Goal: Check status

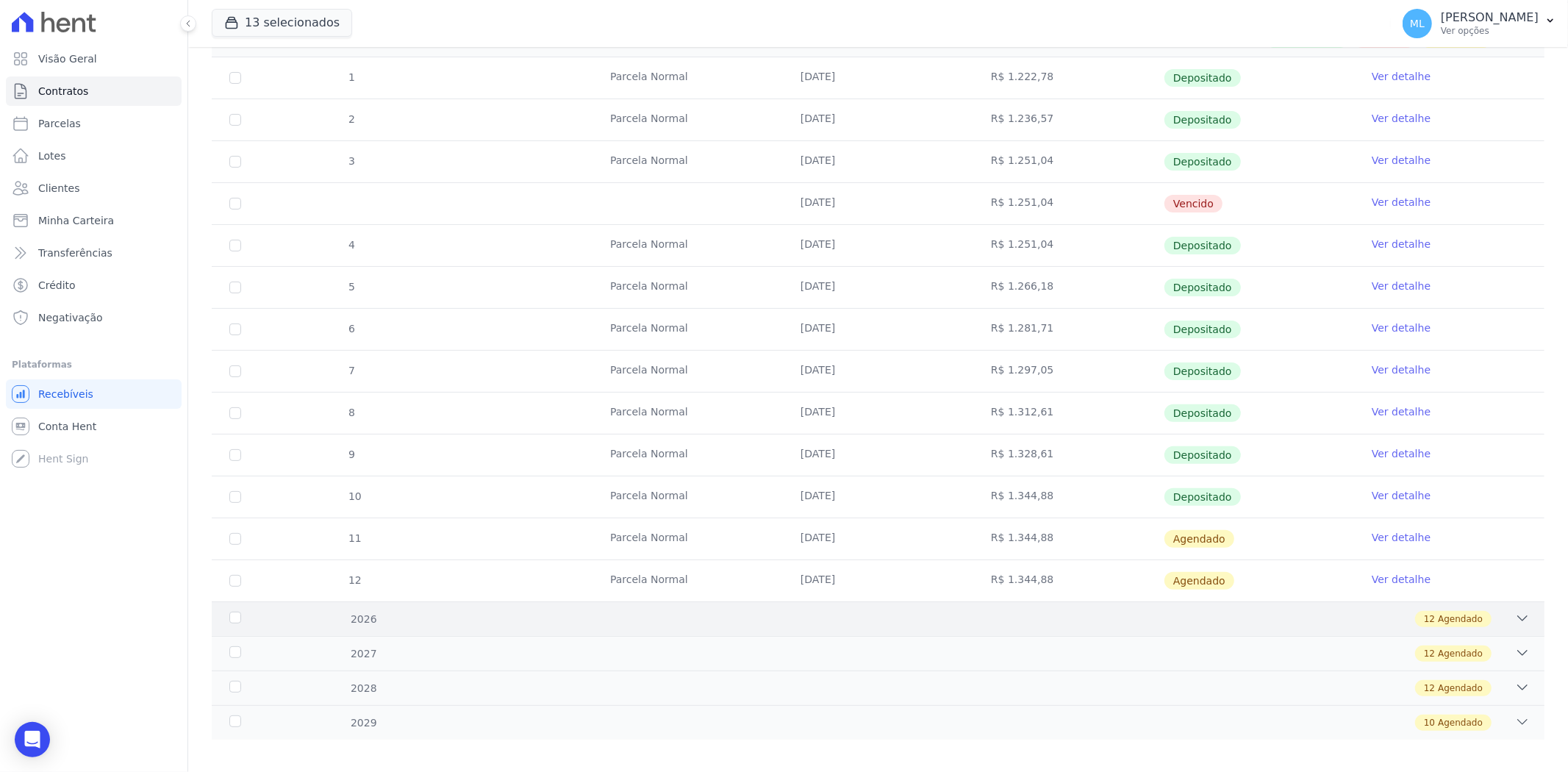
scroll to position [265, 0]
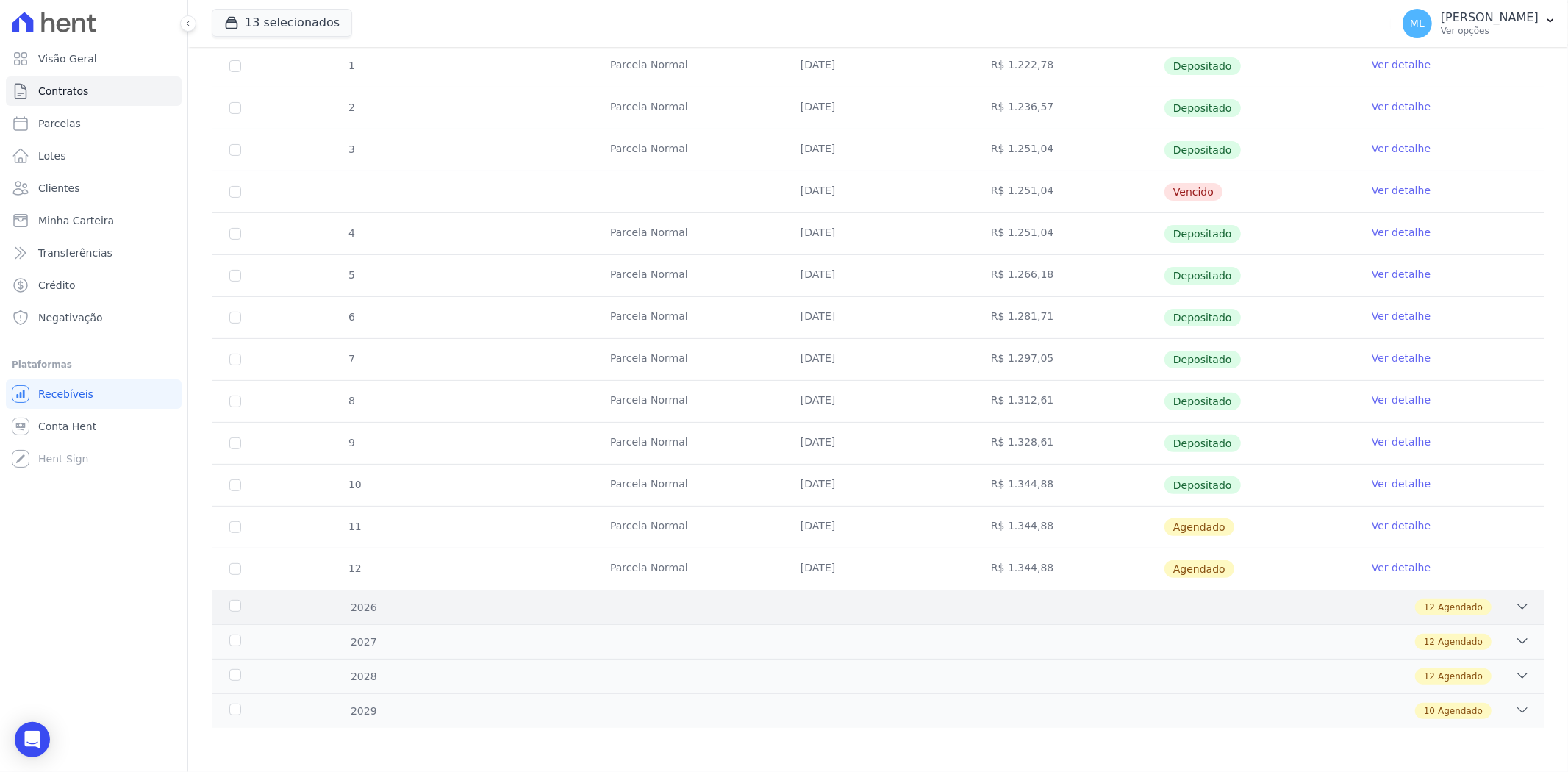
click at [1239, 603] on div "12 Agendado" at bounding box center [945, 606] width 1173 height 16
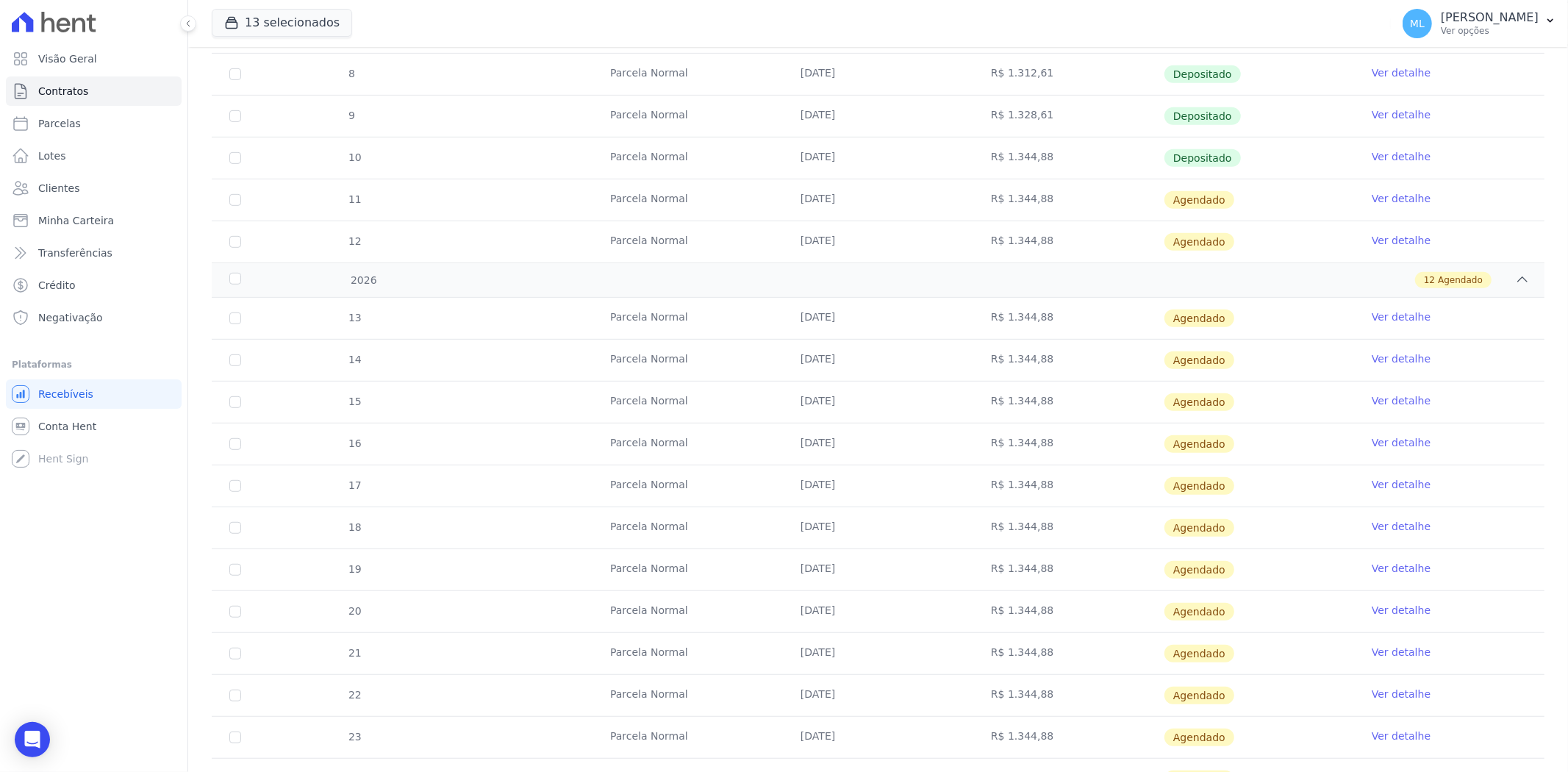
scroll to position [768, 0]
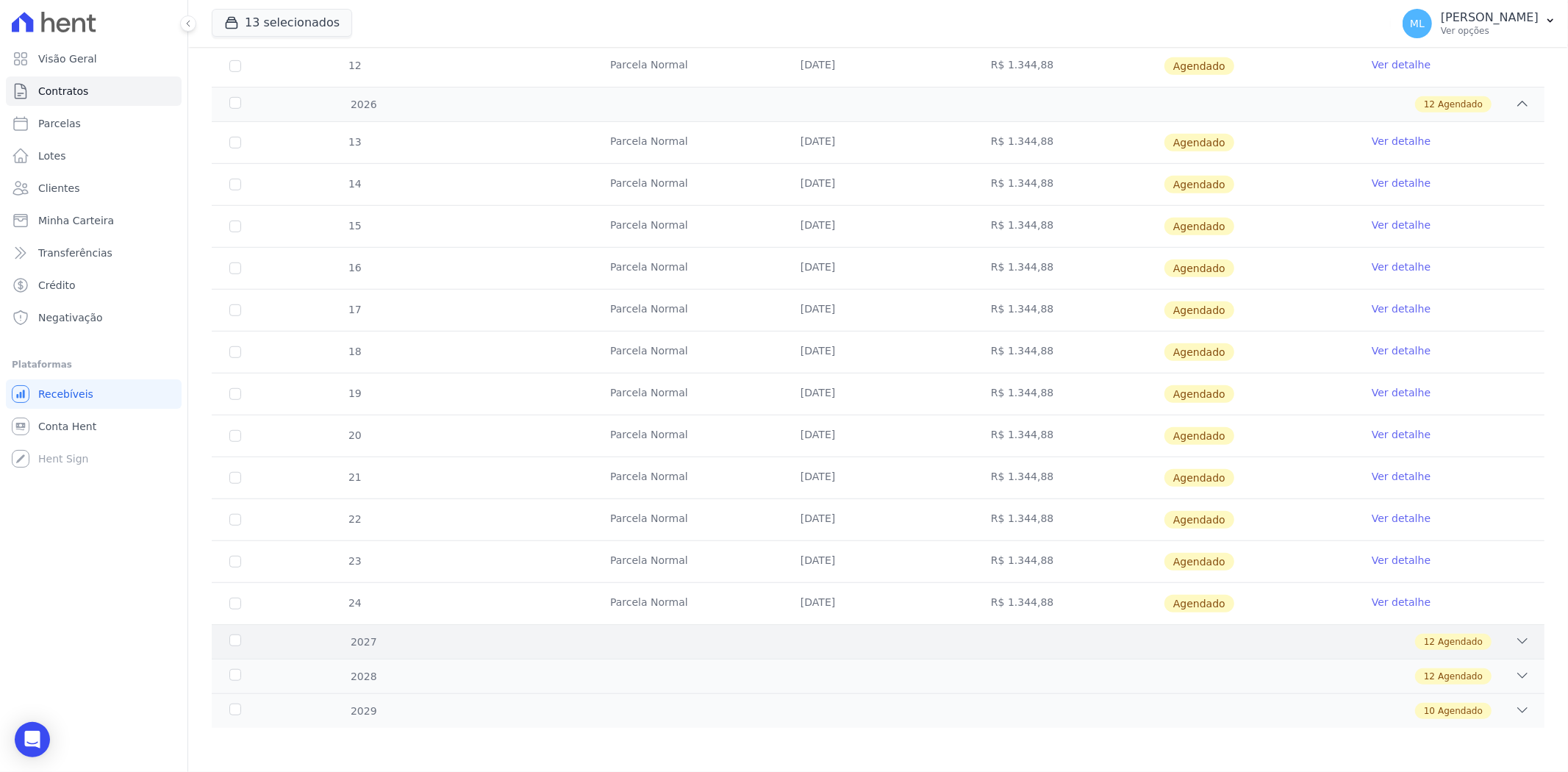
click at [1275, 649] on div "12 Agendado" at bounding box center [945, 641] width 1173 height 16
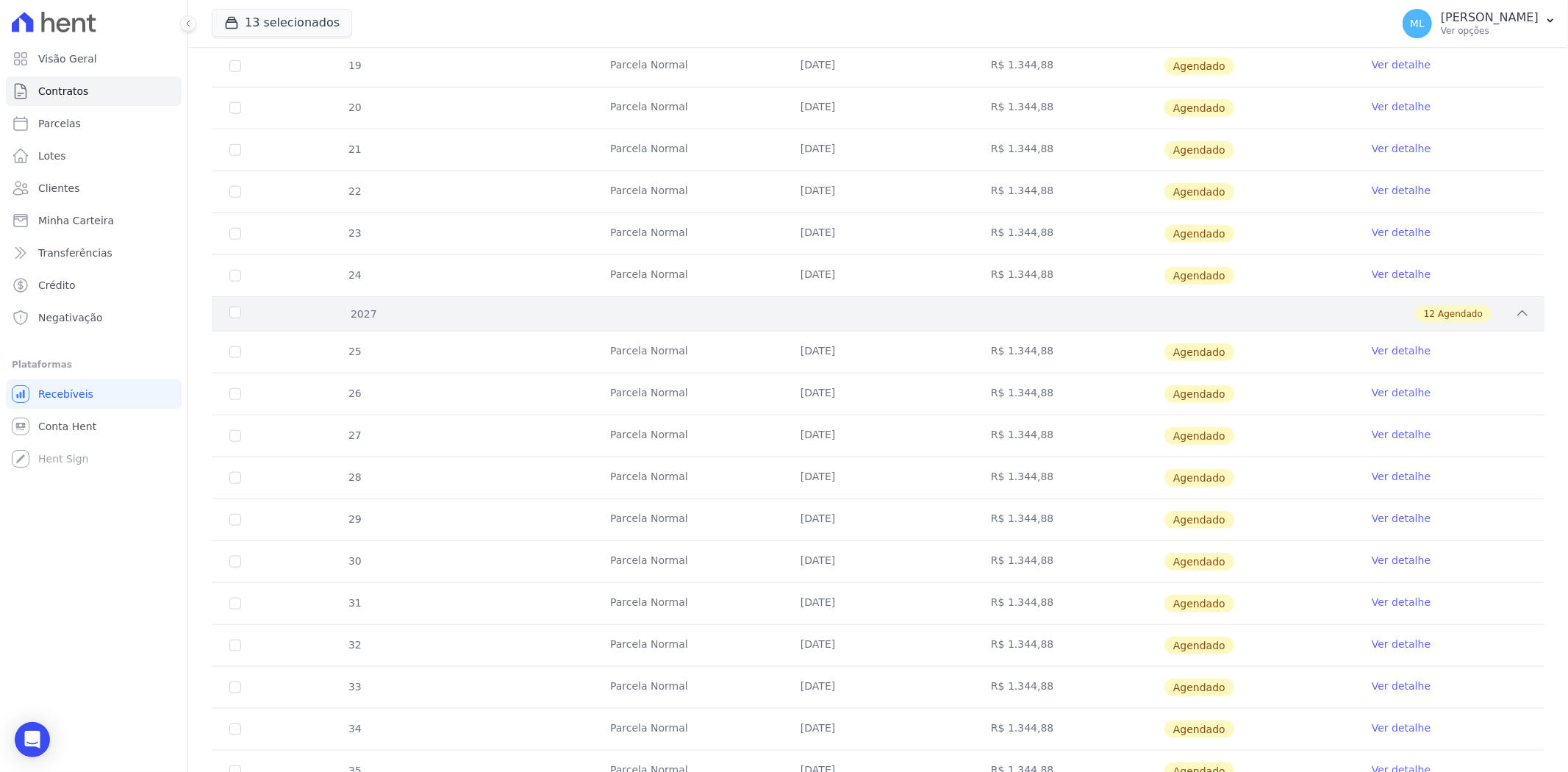
scroll to position [1273, 0]
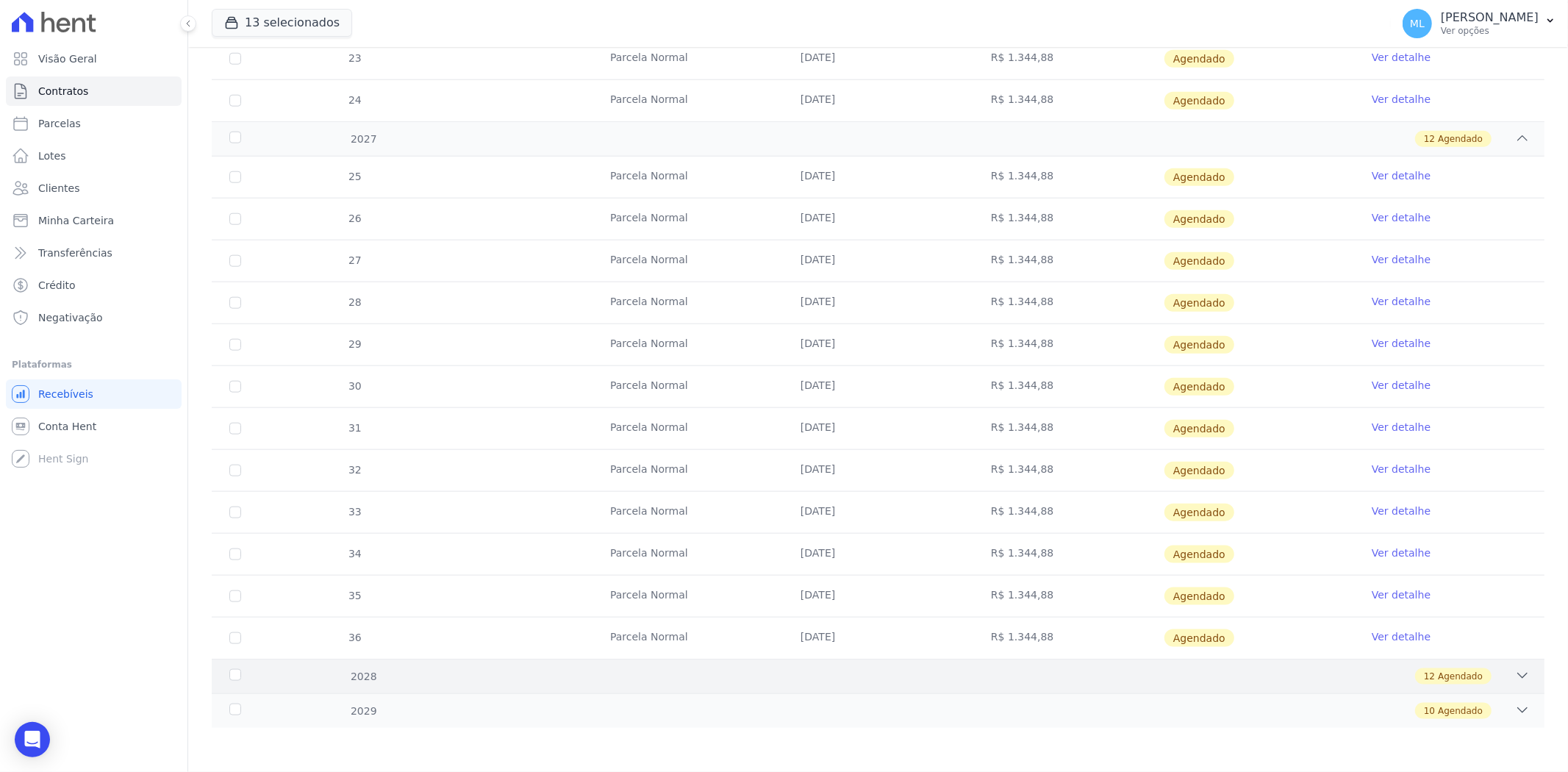
click at [1275, 685] on div "2028 12 Agendado" at bounding box center [879, 676] width 1333 height 35
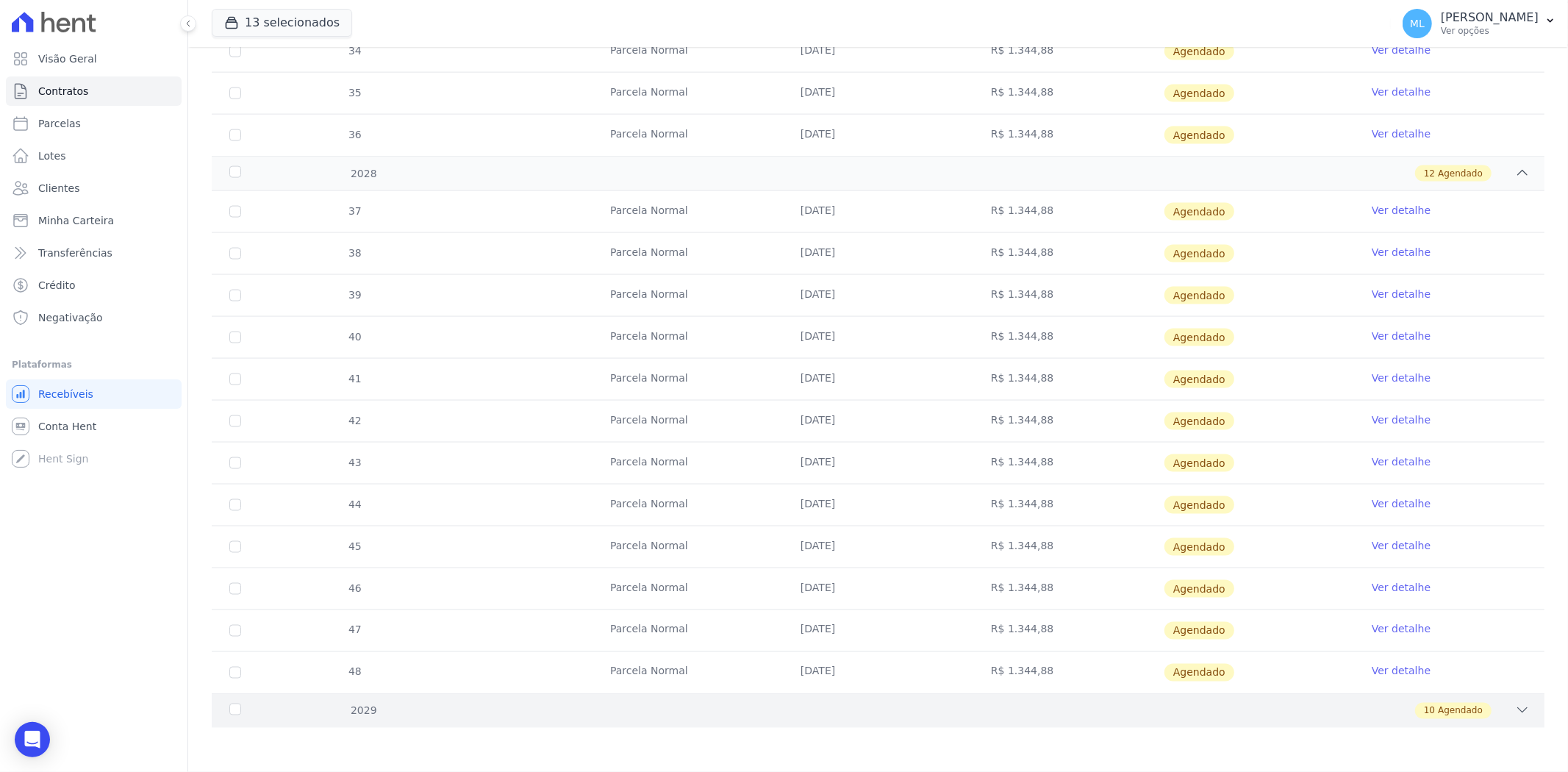
click at [1267, 722] on div "2029 10 Agendado" at bounding box center [879, 710] width 1333 height 35
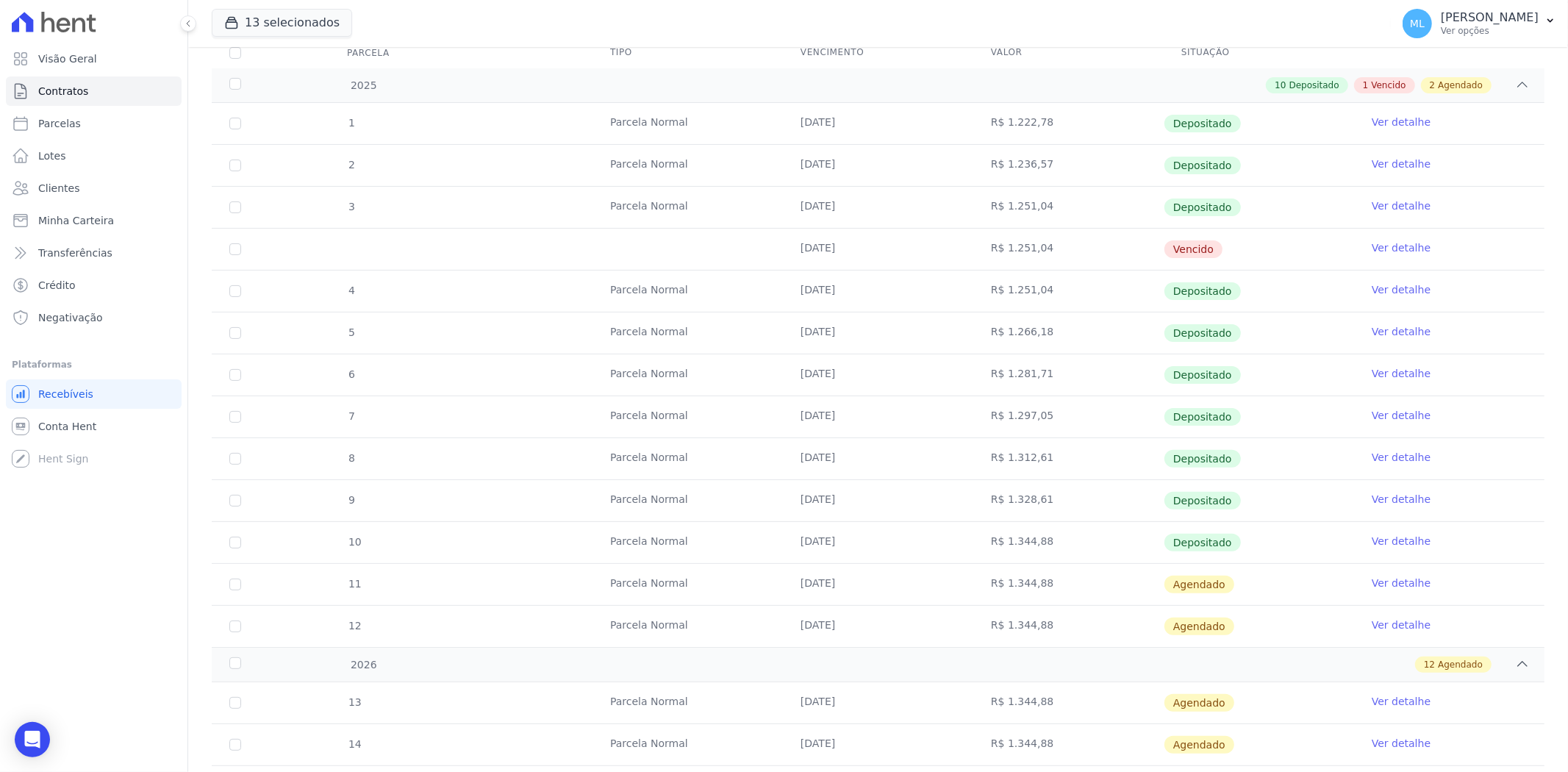
scroll to position [153, 0]
